Goal: Navigation & Orientation: Find specific page/section

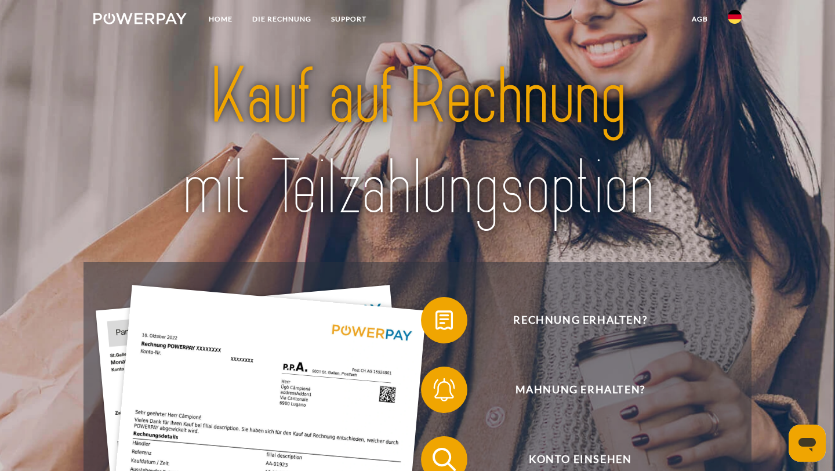
click at [290, 171] on img at bounding box center [417, 142] width 585 height 190
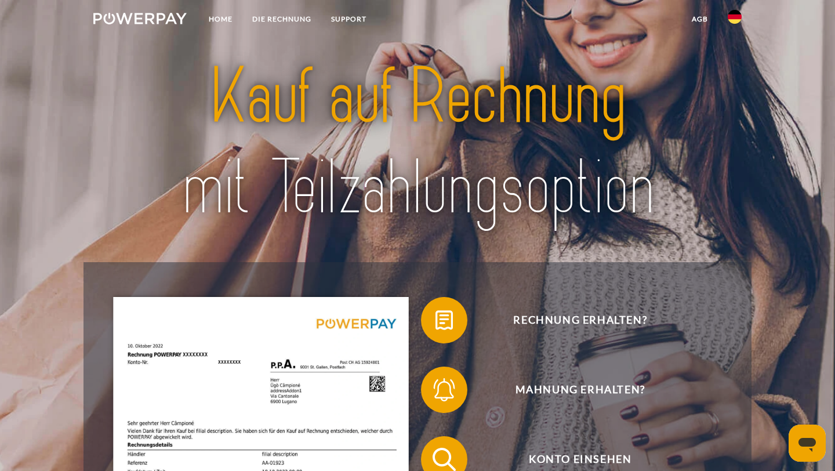
click at [748, 9] on link at bounding box center [735, 20] width 34 height 23
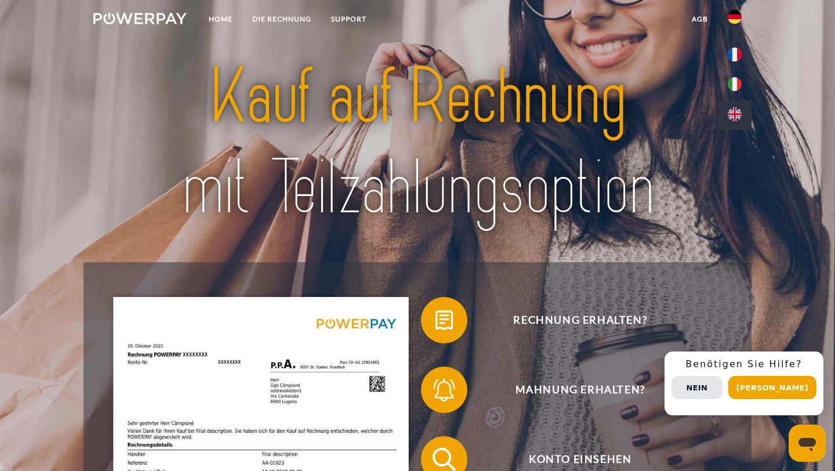
click at [733, 108] on img at bounding box center [735, 114] width 14 height 14
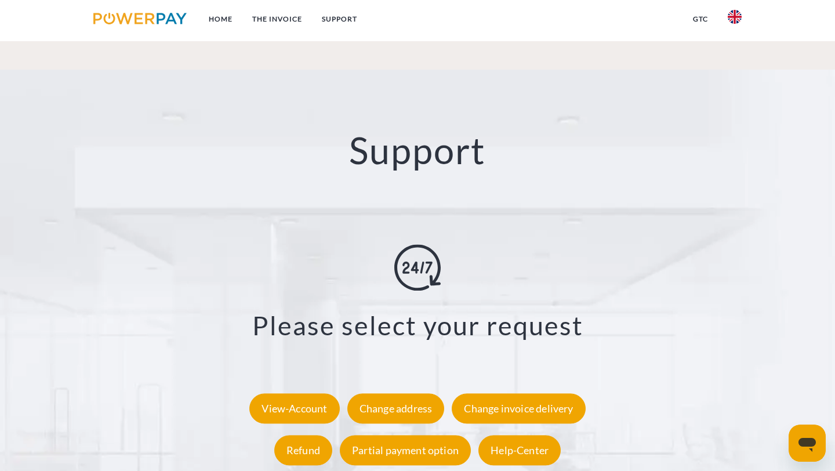
scroll to position [1991, 0]
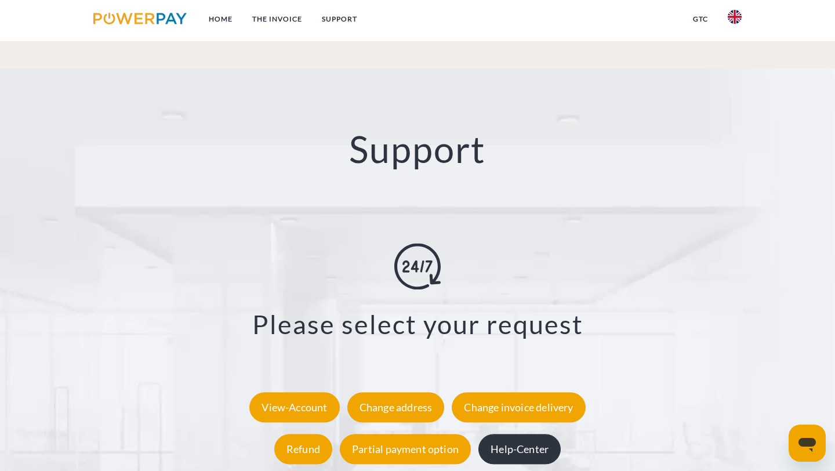
click at [547, 435] on div "Help-Center" at bounding box center [520, 450] width 82 height 30
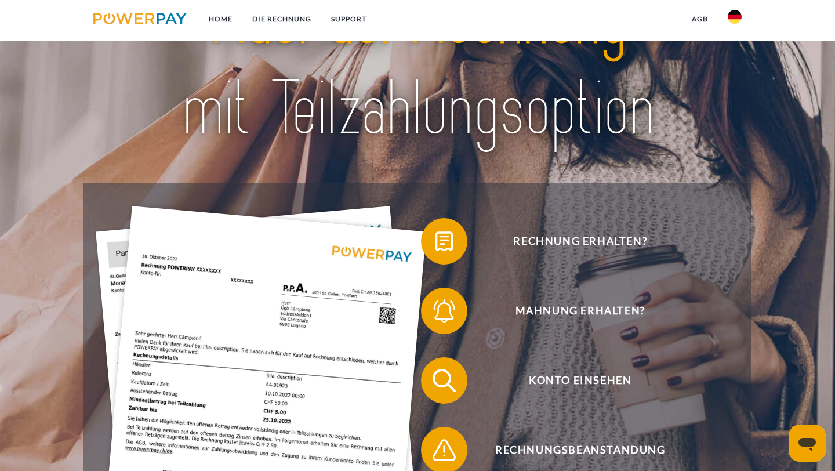
scroll to position [80, 0]
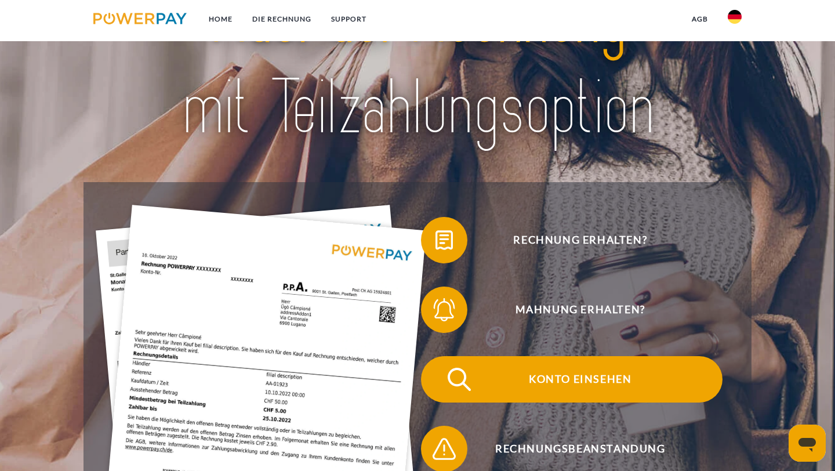
click at [480, 384] on span "Konto einsehen" at bounding box center [581, 379] width 284 height 46
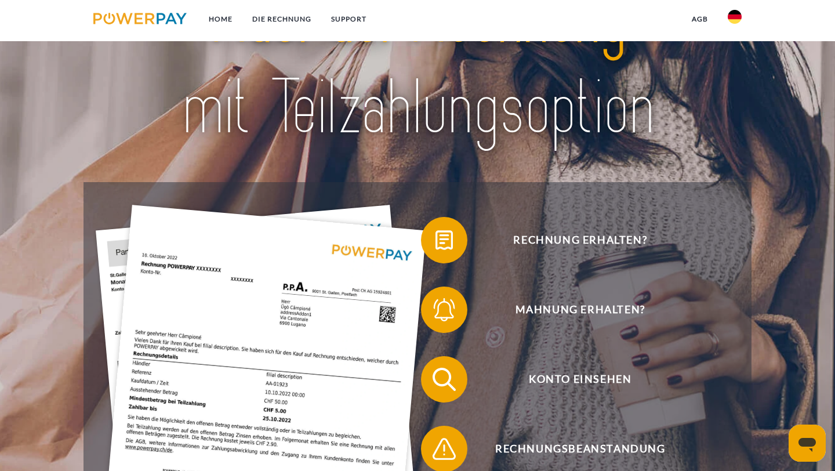
click at [736, 23] on img at bounding box center [735, 17] width 14 height 14
click at [733, 103] on link at bounding box center [735, 115] width 34 height 30
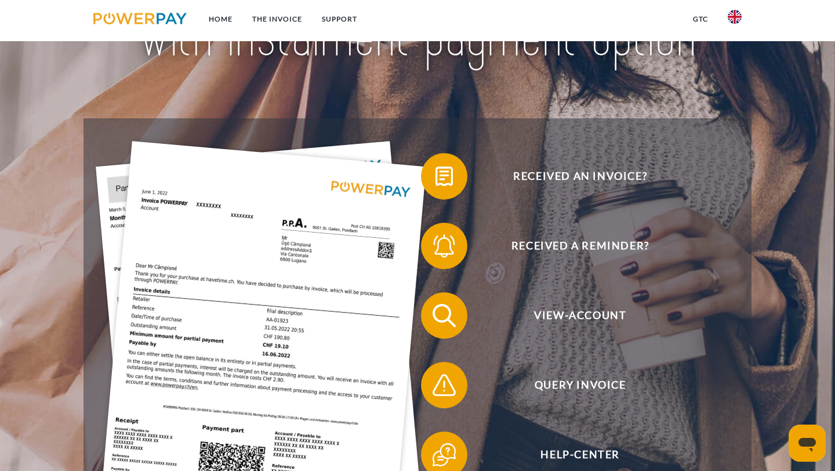
scroll to position [202, 0]
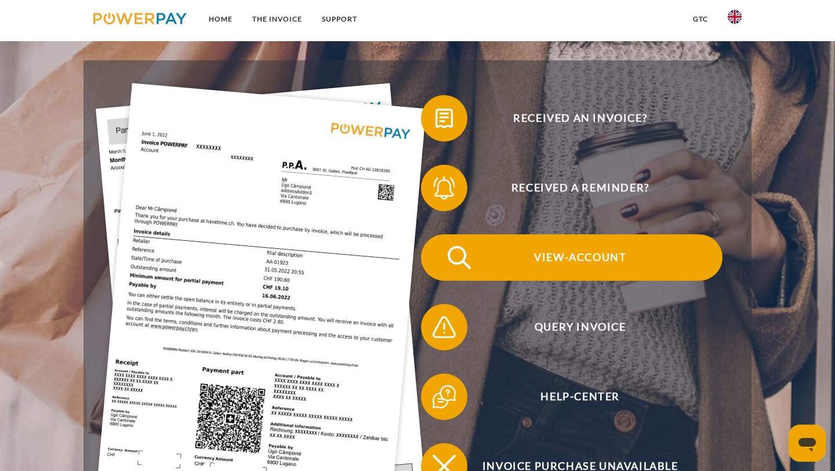
click at [544, 253] on span "View-Account" at bounding box center [581, 257] width 284 height 46
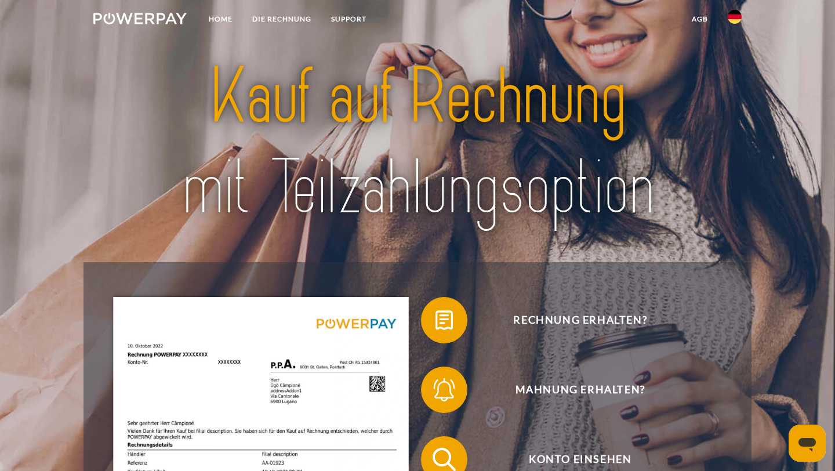
click at [515, 100] on img at bounding box center [417, 142] width 585 height 190
